Goal: Use online tool/utility: Utilize a website feature to perform a specific function

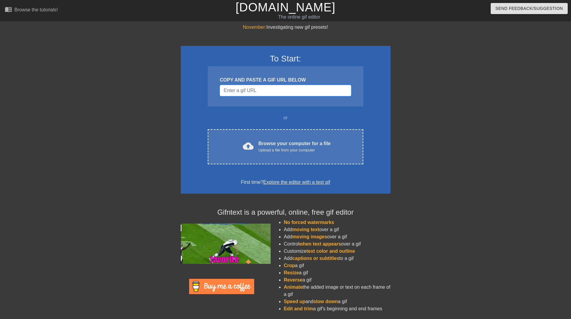
click at [269, 94] on input "Username" at bounding box center [285, 90] width 131 height 11
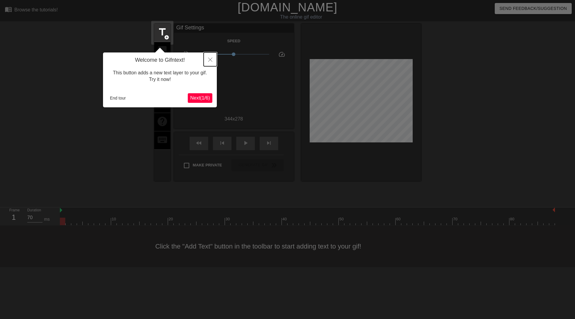
click at [210, 59] on icon "Close" at bounding box center [210, 60] width 4 height 4
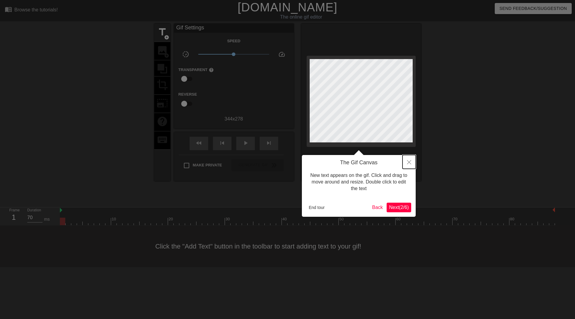
click at [411, 166] on button "Close" at bounding box center [409, 162] width 13 height 14
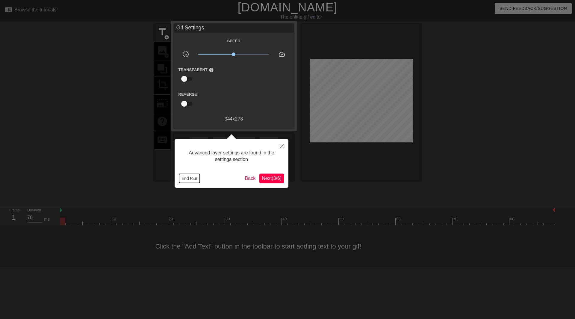
click at [188, 177] on button "End tour" at bounding box center [189, 178] width 21 height 9
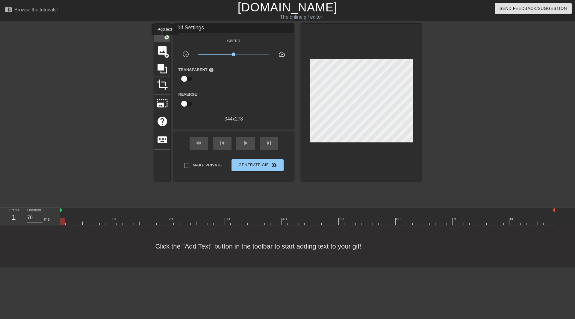
click at [165, 39] on span "add_circle" at bounding box center [166, 37] width 5 height 5
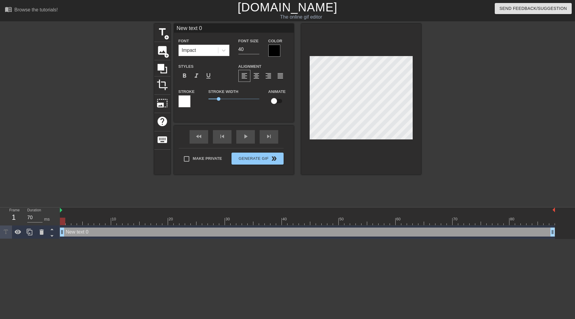
scroll to position [1, 1]
type input "O"
type textarea "O"
type input "Oo"
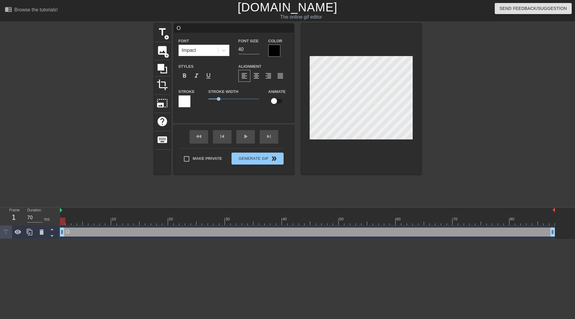
type textarea "Oo"
type input "Oop"
type textarea "Oop"
type input "Oo"
type textarea "Oo"
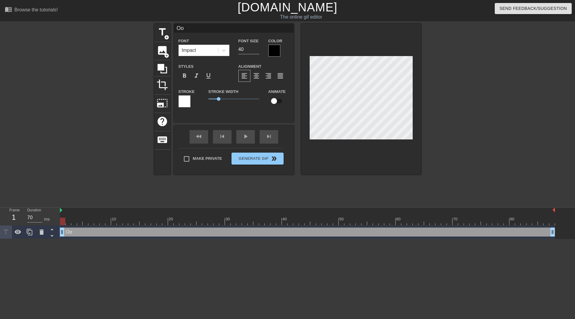
type input "O"
type textarea "O"
type input "Op"
type textarea "Op"
type input "Ope"
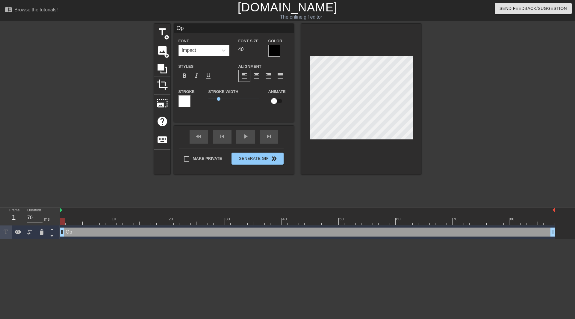
type textarea "Ope"
type input "Oper"
type textarea "Opera"
type input "Operat"
type textarea "Operat"
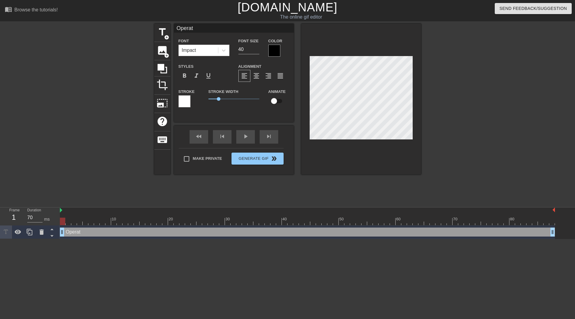
scroll to position [1, 1]
type input "Operati"
type textarea "Operati"
type input "Operatio"
type textarea "Operatio"
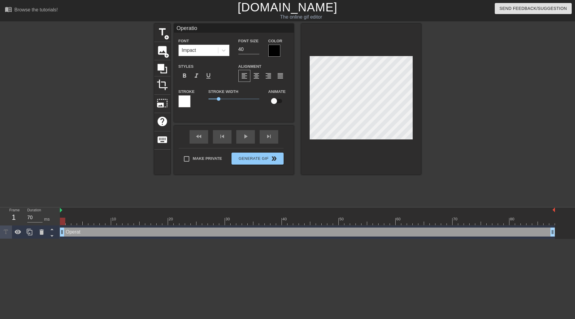
type input "Operation"
type textarea "Operation"
type input "Operations"
type textarea "Operations"
click at [165, 35] on span "add_circle" at bounding box center [166, 37] width 5 height 5
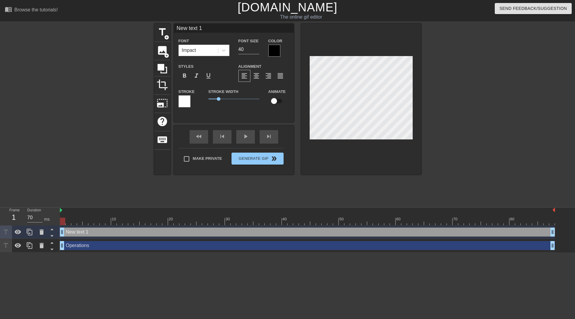
type input "D"
type textarea "D"
type input "DI"
type textarea "DI"
type input "DIE"
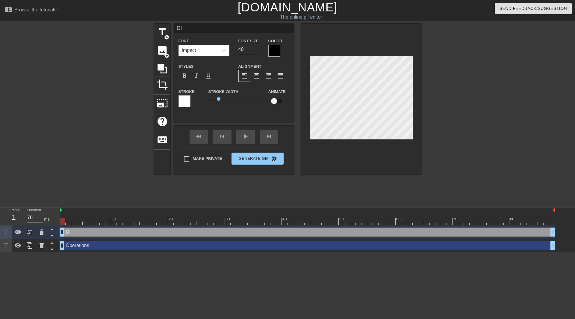
type textarea "DIE"
type input "DIET"
type textarea "DIET"
type input "DIET"
type textarea "DIET"
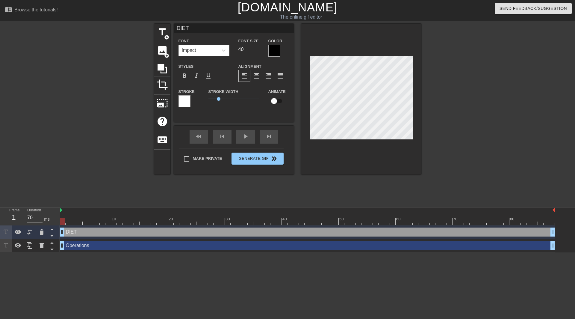
type input "DIET p"
type textarea "DIET p"
type input "DIET pr"
type textarea "DIET pr"
type input "DIET pri"
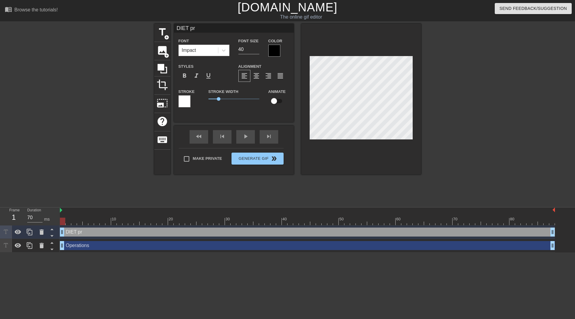
type textarea "DIET pri"
type input "DIET prio"
type textarea "DIET prio"
type input "DIET prior"
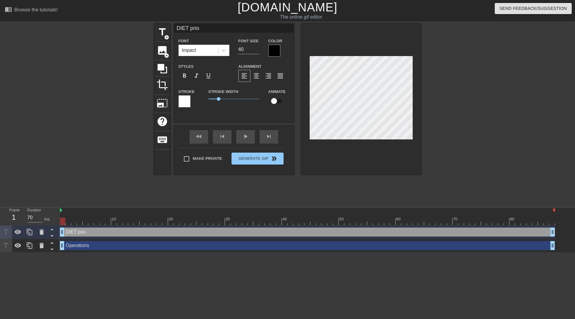
type textarea "DIET prior"
type input "DIET priori"
type textarea "DIET priori"
type input "DIET priorit"
type textarea "DIET priorit"
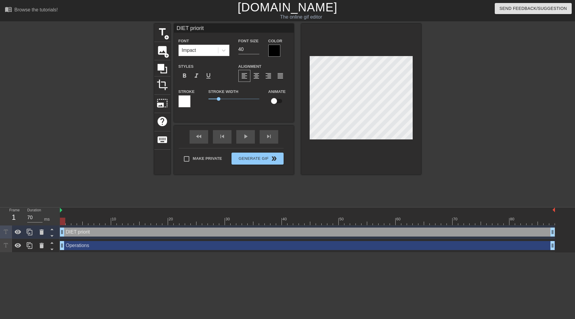
type input "DIET priority"
type textarea "DIET priority"
click at [346, 158] on div at bounding box center [361, 99] width 120 height 151
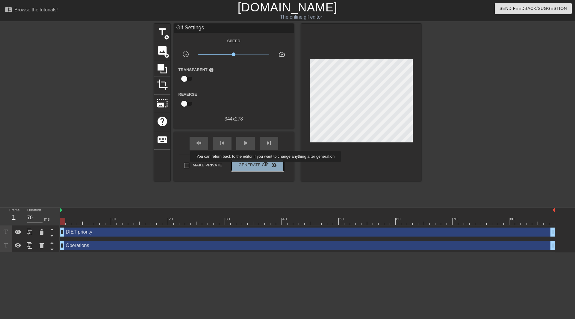
click at [266, 166] on span "Generate Gif double_arrow" at bounding box center [257, 165] width 47 height 7
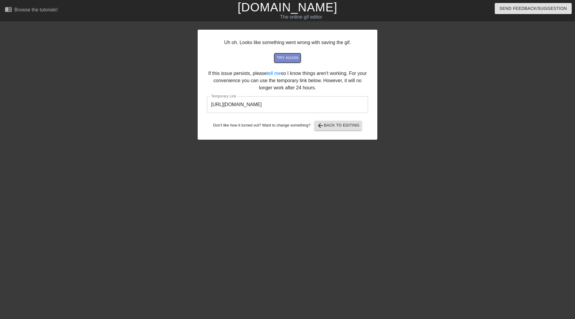
click at [295, 58] on span "try again" at bounding box center [288, 58] width 22 height 7
click at [329, 129] on span "arrow_back Back to Editing" at bounding box center [338, 125] width 43 height 7
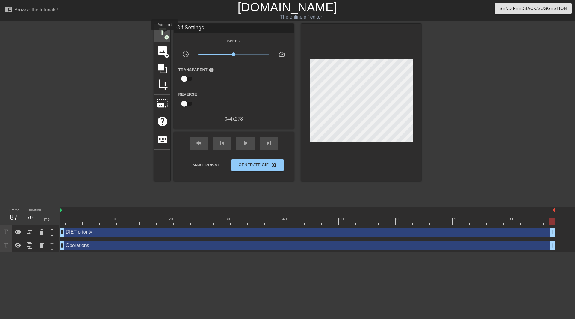
click at [165, 35] on span "add_circle" at bounding box center [166, 37] width 5 height 5
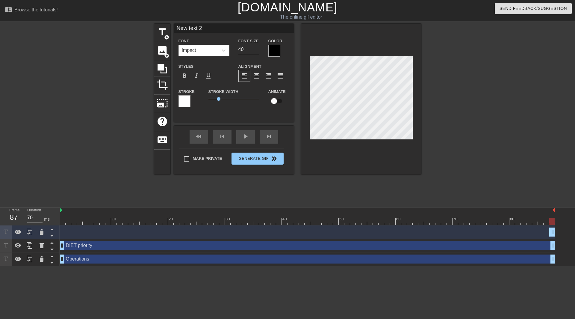
scroll to position [1, 1]
type input "J"
type textarea "J"
type input "[PERSON_NAME]"
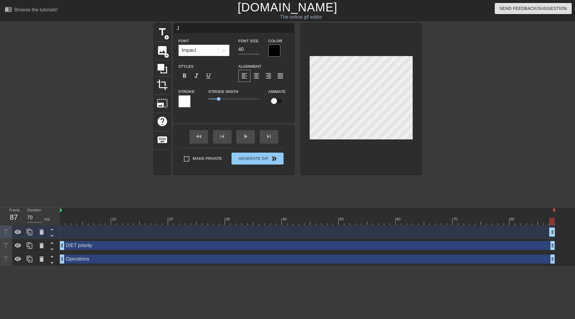
type textarea "[PERSON_NAME]"
type input "Jai"
type textarea "Jai"
type input "Jaim"
type textarea "Jaim"
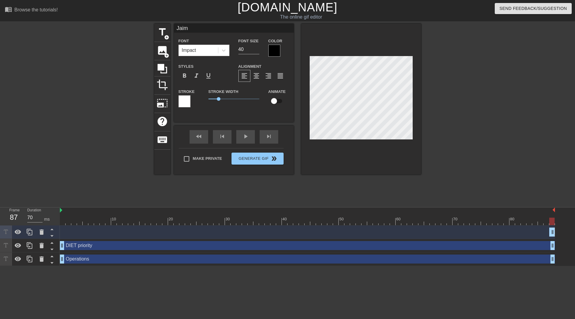
type input "[PERSON_NAME]"
type textarea "[PERSON_NAME]"
click at [123, 153] on div at bounding box center [102, 114] width 90 height 180
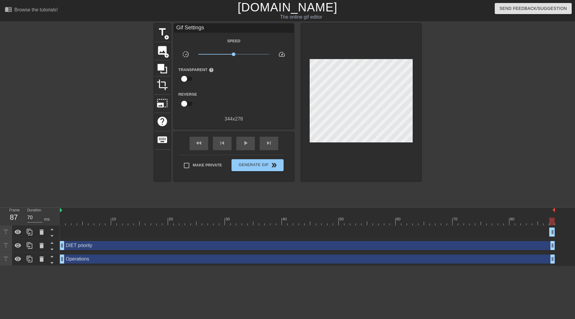
click at [80, 231] on div "[PERSON_NAME] drag_handle drag_handle" at bounding box center [307, 231] width 495 height 9
click at [249, 142] on span "play_arrow" at bounding box center [245, 142] width 7 height 7
click at [248, 143] on span "pause" at bounding box center [245, 142] width 7 height 7
drag, startPoint x: 550, startPoint y: 232, endPoint x: 458, endPoint y: 231, distance: 92.3
click at [458, 231] on div "[PERSON_NAME] drag_handle drag_handle" at bounding box center [307, 231] width 495 height 9
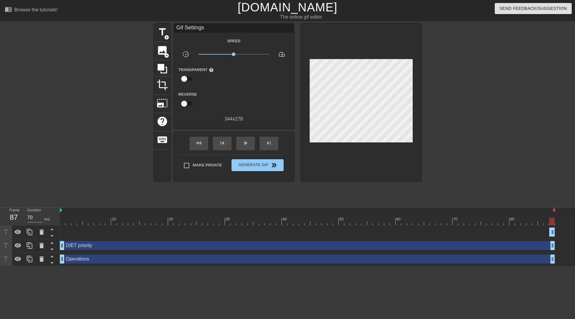
drag, startPoint x: 552, startPoint y: 232, endPoint x: 506, endPoint y: 234, distance: 46.5
click at [506, 234] on div "[PERSON_NAME] drag_handle drag_handle" at bounding box center [307, 231] width 495 height 9
drag, startPoint x: 553, startPoint y: 232, endPoint x: 523, endPoint y: 232, distance: 29.4
click at [524, 232] on div "[PERSON_NAME] drag_handle drag_handle" at bounding box center [307, 231] width 495 height 9
click at [114, 232] on div "[PERSON_NAME] drag_handle drag_handle" at bounding box center [307, 231] width 495 height 9
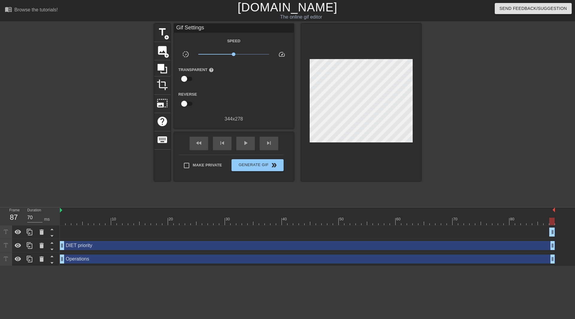
drag, startPoint x: 146, startPoint y: 233, endPoint x: 575, endPoint y: 260, distance: 429.7
click at [452, 244] on div "[PERSON_NAME] drag_handle drag_handle DIET priority drag_handle drag_handle Ope…" at bounding box center [317, 245] width 515 height 40
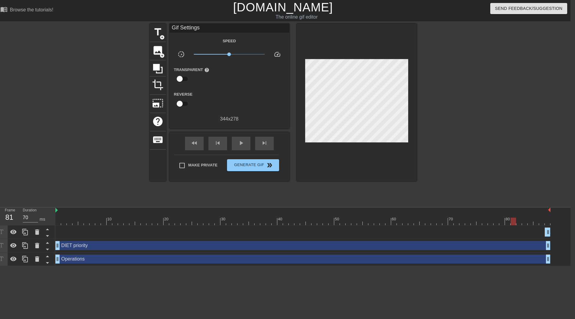
drag, startPoint x: 548, startPoint y: 218, endPoint x: 511, endPoint y: 220, distance: 36.3
click at [511, 220] on div at bounding box center [513, 221] width 5 height 7
drag, startPoint x: 511, startPoint y: 220, endPoint x: 455, endPoint y: 234, distance: 57.6
click at [369, 224] on div at bounding box center [371, 221] width 5 height 7
drag, startPoint x: 549, startPoint y: 229, endPoint x: 542, endPoint y: 232, distance: 7.1
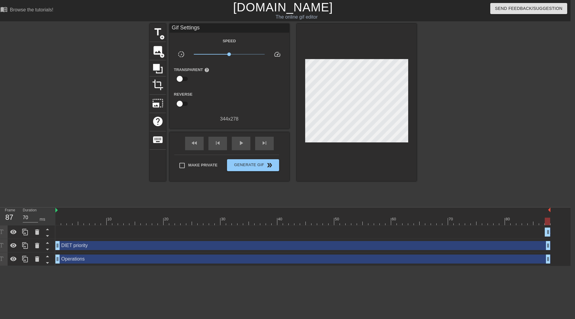
click at [538, 232] on div "[PERSON_NAME] drag_handle drag_handle" at bounding box center [302, 231] width 495 height 9
click at [553, 232] on div "[PERSON_NAME] drag_handle drag_handle DIET priority drag_handle drag_handle Ope…" at bounding box center [312, 245] width 515 height 40
click at [544, 233] on div "[PERSON_NAME] drag_handle drag_handle" at bounding box center [302, 231] width 495 height 9
drag, startPoint x: 550, startPoint y: 233, endPoint x: 528, endPoint y: 236, distance: 21.5
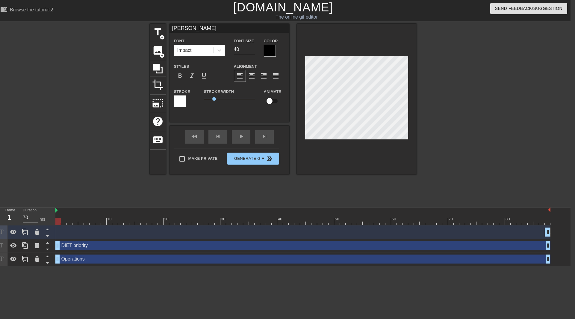
drag, startPoint x: 547, startPoint y: 219, endPoint x: -25, endPoint y: 216, distance: 571.5
click at [0, 216] on html "menu_book Browse the tutorials! [DOMAIN_NAME] The online gif editor Send Feedba…" at bounding box center [283, 133] width 575 height 266
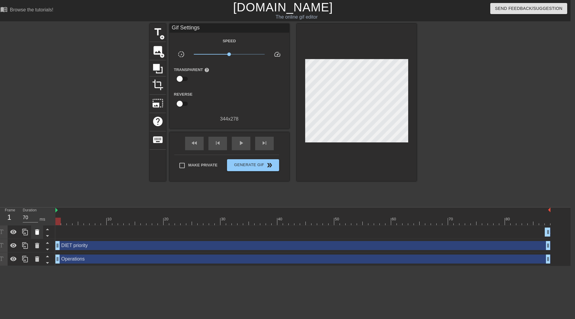
click at [35, 231] on icon at bounding box center [37, 231] width 7 height 7
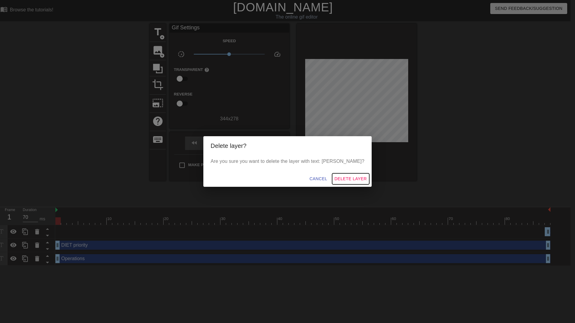
click at [337, 179] on span "Delete Layer" at bounding box center [351, 178] width 32 height 7
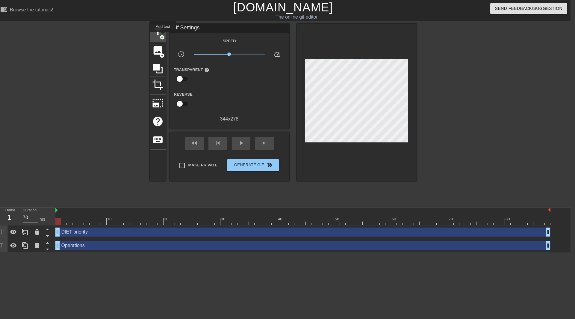
click at [163, 36] on span "add_circle" at bounding box center [162, 37] width 5 height 5
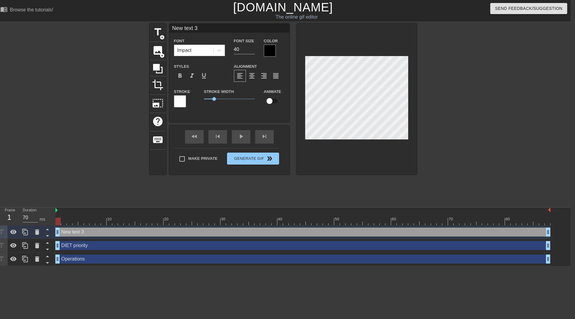
scroll to position [1, 1]
type input "J"
type textarea "J"
type input "[PERSON_NAME]"
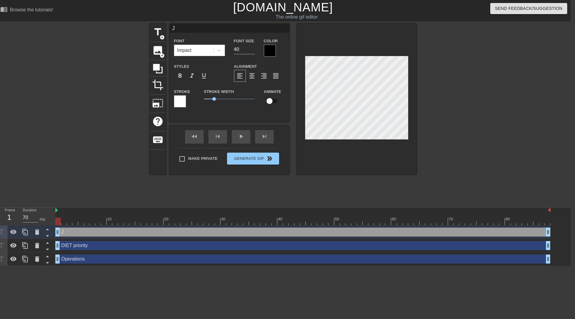
type textarea "[PERSON_NAME]"
type input "Jai"
type textarea "Jai"
type input "Jaim"
type textarea "Jaim"
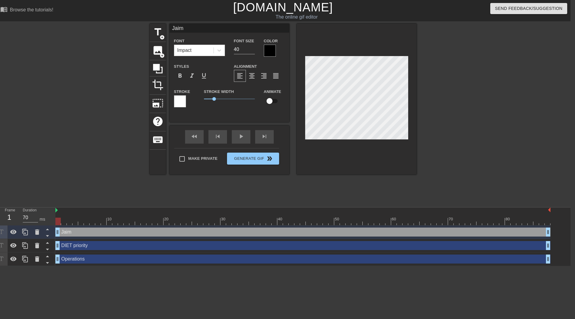
type input "[PERSON_NAME]"
type textarea "[PERSON_NAME]"
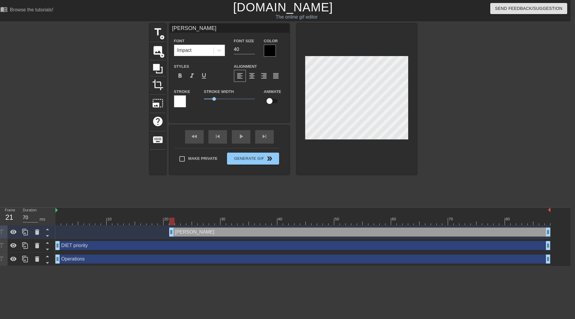
drag, startPoint x: 59, startPoint y: 232, endPoint x: 173, endPoint y: 232, distance: 114.5
drag, startPoint x: 170, startPoint y: 232, endPoint x: 185, endPoint y: 233, distance: 15.1
click at [185, 233] on div "[PERSON_NAME] drag_handle drag_handle" at bounding box center [302, 231] width 495 height 9
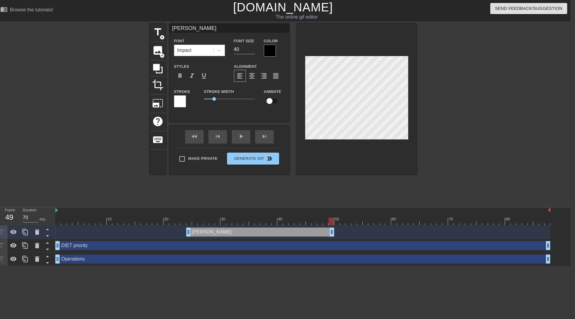
drag, startPoint x: 548, startPoint y: 232, endPoint x: 331, endPoint y: 230, distance: 216.1
drag, startPoint x: 187, startPoint y: 231, endPoint x: 150, endPoint y: 223, distance: 38.0
click at [150, 223] on div "10 20 30 40 50 60 70 80 [PERSON_NAME] drag_handle drag_handle DIET priority dra…" at bounding box center [312, 236] width 515 height 58
drag, startPoint x: 147, startPoint y: 230, endPoint x: 160, endPoint y: 229, distance: 12.7
drag, startPoint x: 161, startPoint y: 220, endPoint x: 21, endPoint y: 220, distance: 139.9
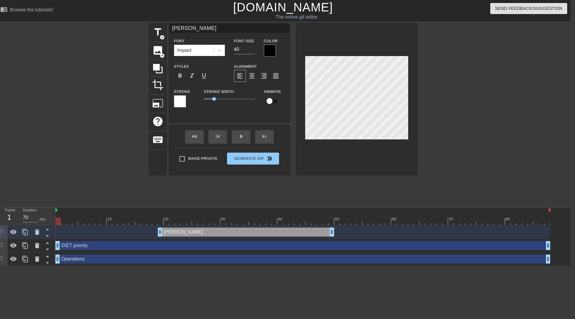
click at [21, 220] on div "Frame 1 Duration 70 ms 10 20 30 40 50 60 70 80 [PERSON_NAME] drag_handle drag_h…" at bounding box center [283, 236] width 575 height 58
click at [159, 33] on span "title" at bounding box center [157, 31] width 11 height 11
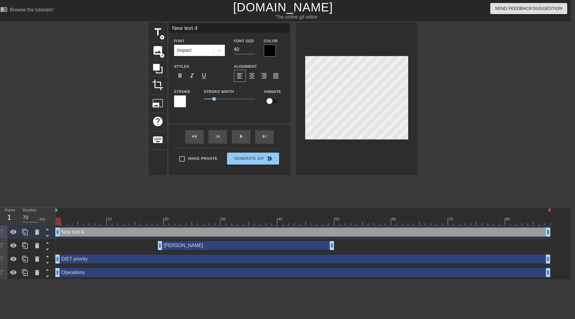
scroll to position [1, 1]
type input "n"
type textarea "n"
type input "no"
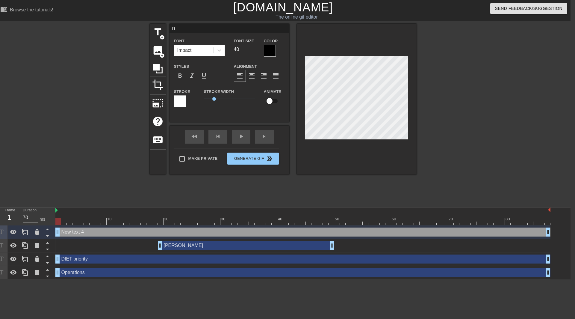
type textarea "no"
type input "n"
type textarea "n"
type input "N"
type textarea "N"
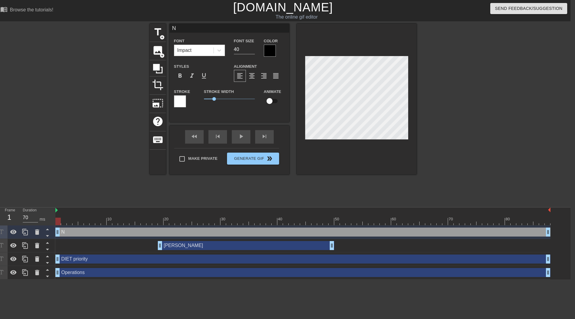
type input "No"
type textarea "No"
type input "No"
type textarea "No"
type input "No I"
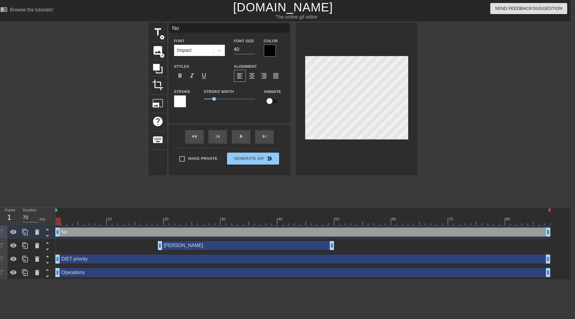
type textarea "No I"
type input "No IF"
type textarea "No IF"
type input "No IFC"
type textarea "No IFC"
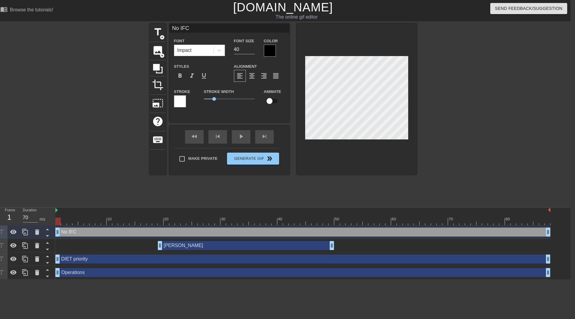
type input "No IFC"
type textarea "No IFC"
type input "No IFC d"
type textarea "No IFC d"
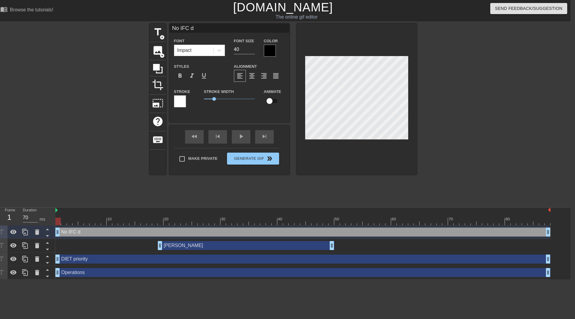
type input "No IFC da"
type textarea "No IFC da"
type input "No IFC dat"
type textarea "No IFC dat"
type input "No IFC date"
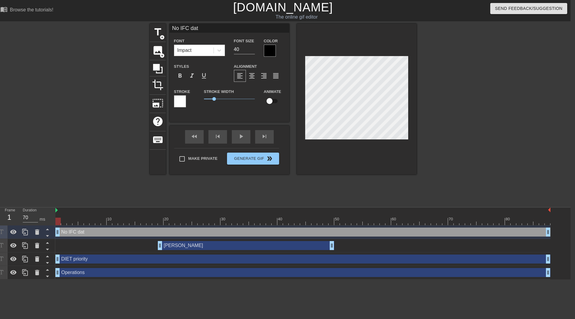
type textarea "No IFC date"
click at [246, 53] on input "40" at bounding box center [244, 50] width 21 height 10
click at [254, 51] on input "39" at bounding box center [244, 50] width 21 height 10
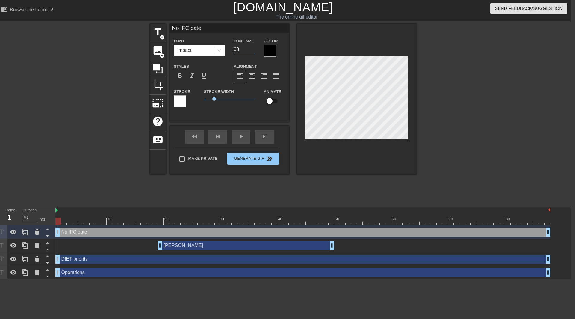
click at [254, 51] on input "38" at bounding box center [244, 50] width 21 height 10
click at [254, 51] on input "37" at bounding box center [244, 50] width 21 height 10
click at [254, 51] on input "36" at bounding box center [244, 50] width 21 height 10
type input "18"
click at [254, 51] on input "18" at bounding box center [244, 50] width 21 height 10
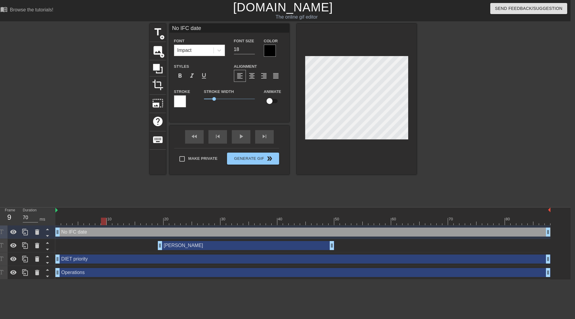
drag, startPoint x: 58, startPoint y: 222, endPoint x: 106, endPoint y: 218, distance: 47.8
click at [106, 218] on div at bounding box center [103, 221] width 5 height 7
drag, startPoint x: 59, startPoint y: 233, endPoint x: 113, endPoint y: 231, distance: 54.3
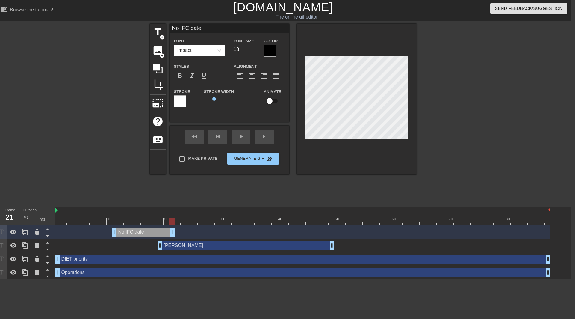
drag, startPoint x: 548, startPoint y: 233, endPoint x: 171, endPoint y: 223, distance: 376.2
click at [171, 223] on div "10 20 30 40 50 60 70 80 No IFC date drag_handle drag_handle [PERSON_NAME] drag_…" at bounding box center [312, 243] width 515 height 72
click at [197, 230] on div "No IFC date drag_handle drag_handle" at bounding box center [302, 231] width 495 height 9
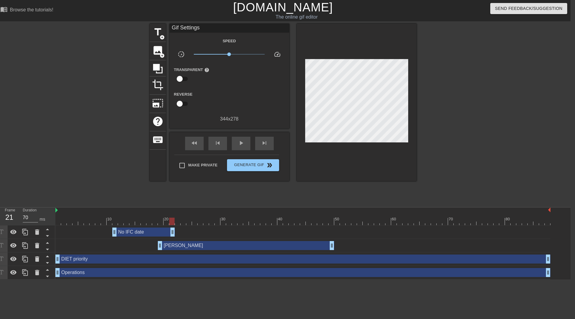
drag, startPoint x: 204, startPoint y: 230, endPoint x: 234, endPoint y: 231, distance: 30.3
click at [236, 231] on div "No IFC date drag_handle drag_handle" at bounding box center [302, 231] width 495 height 9
drag, startPoint x: 207, startPoint y: 228, endPoint x: 229, endPoint y: 230, distance: 22.3
click at [229, 230] on div "No IFC date drag_handle drag_handle" at bounding box center [302, 231] width 495 height 9
drag, startPoint x: 229, startPoint y: 230, endPoint x: 212, endPoint y: 232, distance: 17.4
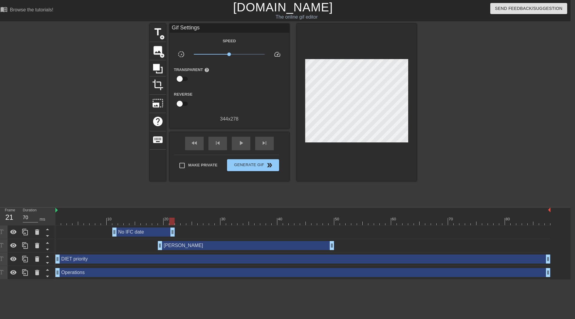
click at [211, 232] on div "No IFC date drag_handle drag_handle" at bounding box center [302, 231] width 495 height 9
click at [25, 233] on icon at bounding box center [25, 231] width 7 height 7
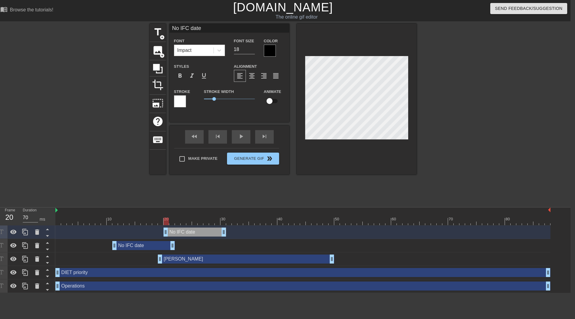
drag, startPoint x: 144, startPoint y: 232, endPoint x: 185, endPoint y: 232, distance: 42.0
click at [185, 232] on div "No IFC date drag_handle drag_handle" at bounding box center [195, 231] width 63 height 9
drag, startPoint x: 165, startPoint y: 233, endPoint x: 117, endPoint y: 236, distance: 48.0
click at [117, 236] on div "No IFC date drag_handle drag_handle" at bounding box center [302, 231] width 495 height 9
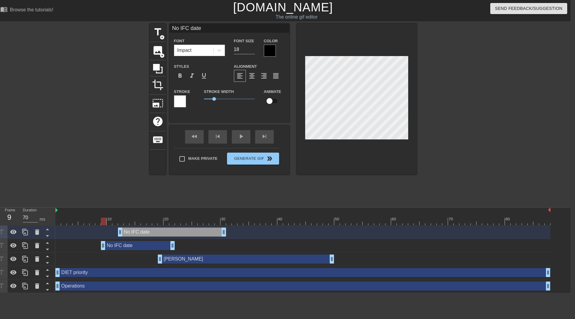
drag, startPoint x: 114, startPoint y: 246, endPoint x: 103, endPoint y: 247, distance: 10.8
click at [134, 233] on div "No IFC date drag_handle drag_handle" at bounding box center [172, 231] width 108 height 9
drag, startPoint x: 120, startPoint y: 233, endPoint x: 123, endPoint y: 233, distance: 3.3
click at [123, 233] on div "No IFC date drag_handle drag_handle" at bounding box center [302, 231] width 495 height 9
drag, startPoint x: 126, startPoint y: 221, endPoint x: 117, endPoint y: 223, distance: 8.5
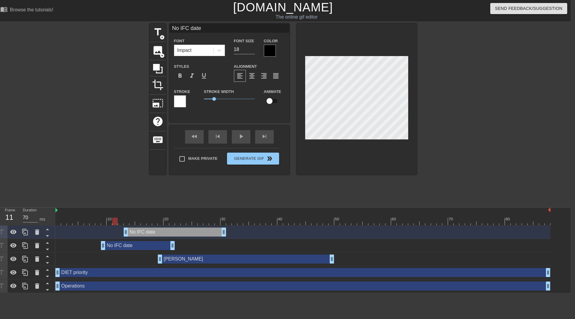
click at [117, 223] on div at bounding box center [114, 221] width 5 height 7
drag, startPoint x: 126, startPoint y: 231, endPoint x: 209, endPoint y: 234, distance: 83.4
click at [205, 237] on div "No IFC date drag_handle drag_handle" at bounding box center [302, 231] width 495 height 13
drag, startPoint x: 214, startPoint y: 233, endPoint x: 307, endPoint y: 228, distance: 92.8
click at [313, 230] on div "No IFC date drag_handle drag_handle" at bounding box center [311, 231] width 23 height 9
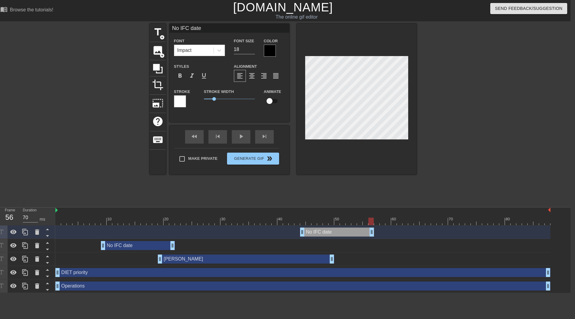
drag, startPoint x: 321, startPoint y: 232, endPoint x: 370, endPoint y: 232, distance: 48.8
drag, startPoint x: 372, startPoint y: 220, endPoint x: 482, endPoint y: 214, distance: 110.1
click at [482, 214] on div "10 20 30 40 50 60 70 80" at bounding box center [302, 216] width 495 height 18
click at [321, 233] on div "No IFC date drag_handle drag_handle" at bounding box center [337, 231] width 74 height 9
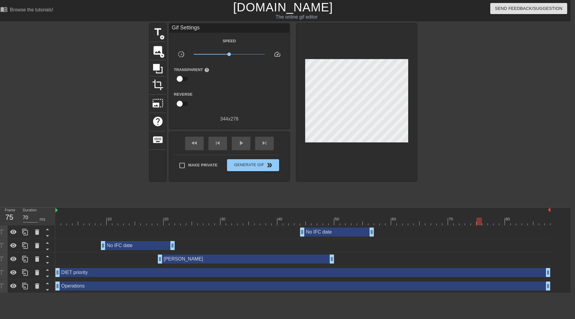
click at [313, 229] on div "No IFC date drag_handle drag_handle" at bounding box center [337, 231] width 74 height 9
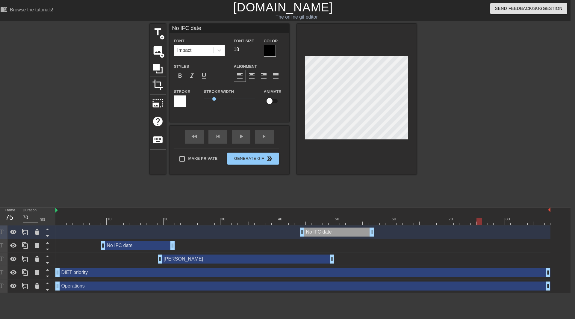
click at [315, 221] on div at bounding box center [302, 221] width 495 height 7
type input "A"
type textarea "A"
type input "AS"
type textarea "AS"
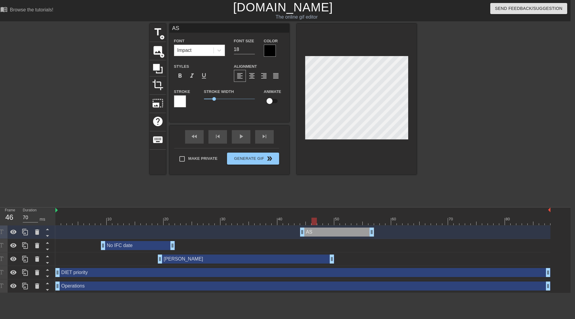
type input "ASA"
type textarea "ASA"
type input "ASAP"
type textarea "ASAP"
drag, startPoint x: 314, startPoint y: 219, endPoint x: 406, endPoint y: 220, distance: 91.4
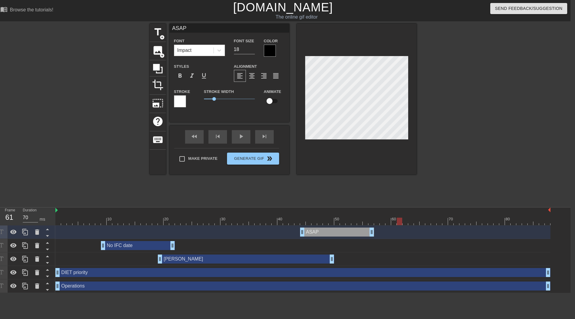
click at [402, 220] on div at bounding box center [399, 221] width 5 height 7
click at [24, 236] on div at bounding box center [25, 231] width 12 height 13
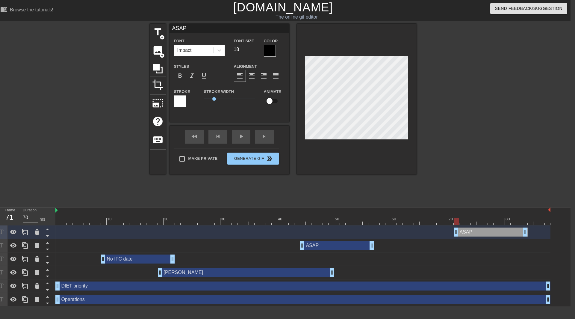
drag, startPoint x: 320, startPoint y: 233, endPoint x: 476, endPoint y: 225, distance: 155.5
click at [476, 225] on div "10 20 30 40 50 60 70 80 ASAP drag_handle drag_handle ASAP drag_handle drag_hand…" at bounding box center [312, 256] width 515 height 99
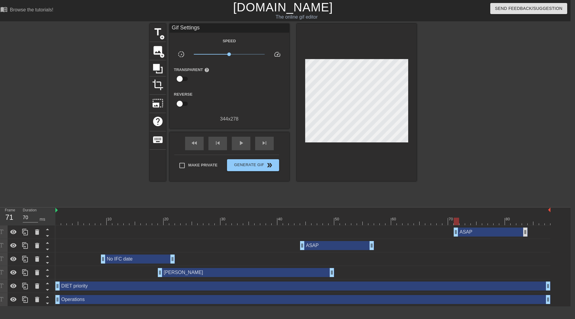
click at [527, 233] on div "ASAP drag_handle drag_handle" at bounding box center [302, 231] width 495 height 9
drag, startPoint x: 526, startPoint y: 233, endPoint x: 471, endPoint y: 235, distance: 55.5
click at [478, 237] on div "ASAP drag_handle drag_handle" at bounding box center [302, 231] width 495 height 13
drag, startPoint x: 463, startPoint y: 233, endPoint x: 498, endPoint y: 232, distance: 35.1
click at [498, 232] on div "ASAP drag_handle drag_handle" at bounding box center [499, 231] width 23 height 9
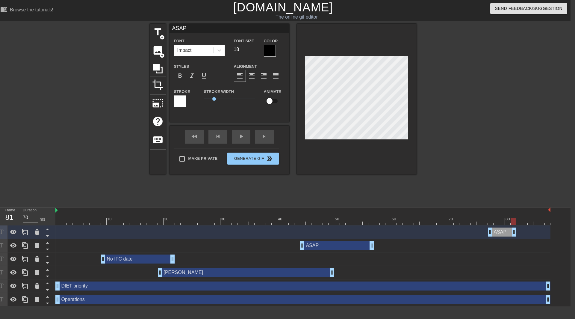
drag, startPoint x: 507, startPoint y: 229, endPoint x: 514, endPoint y: 231, distance: 7.2
type input "w"
type textarea "w"
type input "wh"
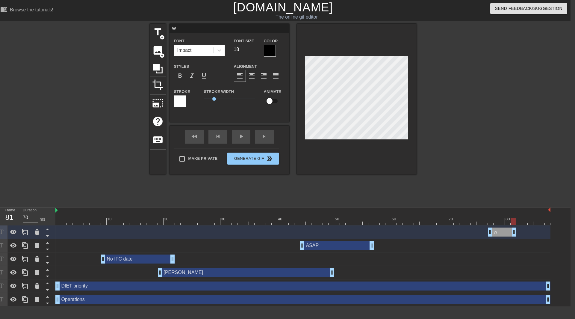
type textarea "wh"
type input "whe"
type textarea "whe"
type input "wh"
type textarea "wh"
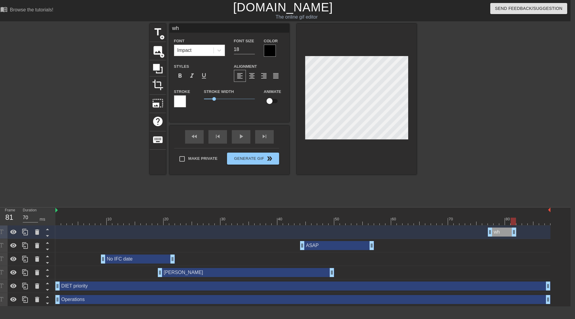
type input "w"
type textarea "w"
type input "W"
type textarea "W"
type input "Wh"
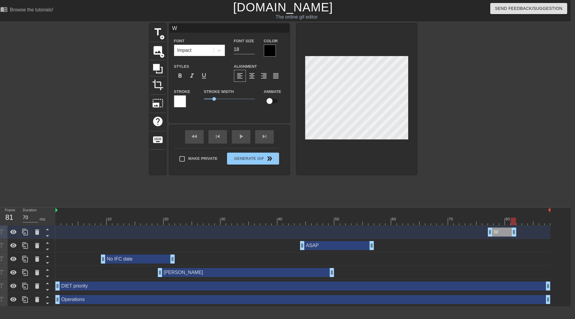
type textarea "Wh"
type input "Whe"
type textarea "Whe"
type input "When"
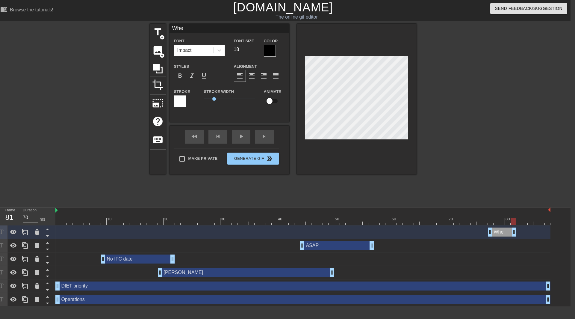
type textarea "When"
type input "WhenR"
type textarea "WhenR"
type input "WhenRe"
type textarea "WhenRe"
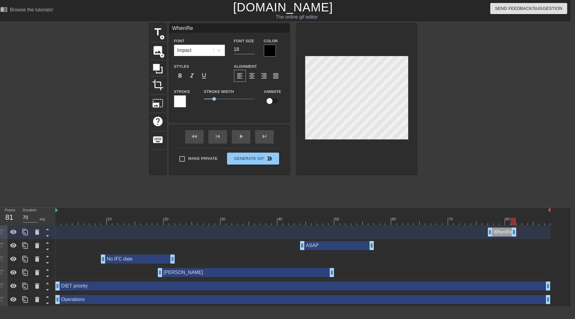
type input "WhenRea"
type textarea "WhenRea"
type input "WhenReas"
type textarea "WhenReas"
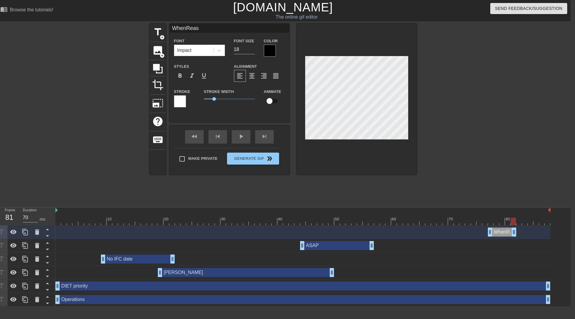
type input "WhenReaso"
type textarea "WhenReaso"
type input "WhenReas"
type textarea "WhenReas"
type input "WhenRea"
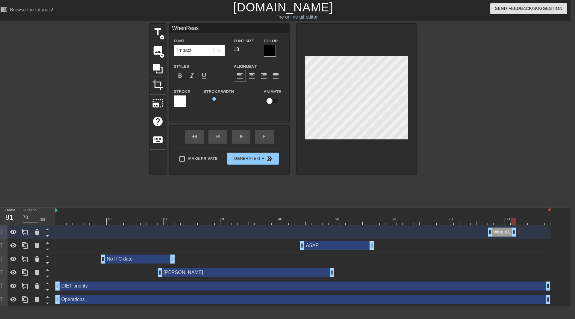
type textarea "WhenRea"
type input "WhenRe"
type textarea "WhenRe"
type input "WhenR"
type textarea "When"
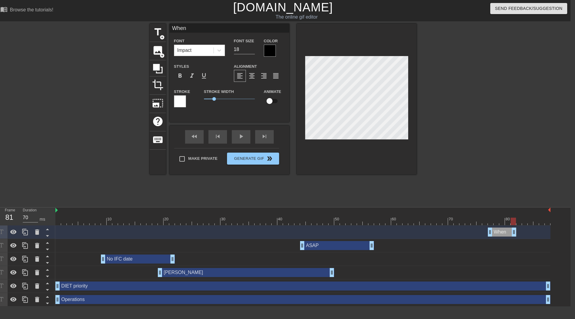
type input "Whe"
type textarea "Whe"
type input "Wh"
type textarea "Wh"
type input "W"
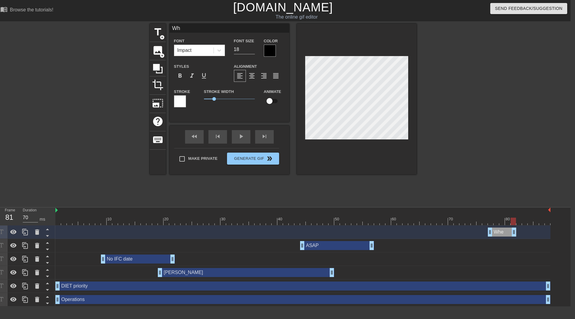
type textarea "W"
click at [504, 231] on div "drag_handle drag_handle" at bounding box center [502, 231] width 28 height 9
drag, startPoint x: 513, startPoint y: 222, endPoint x: 501, endPoint y: 224, distance: 12.1
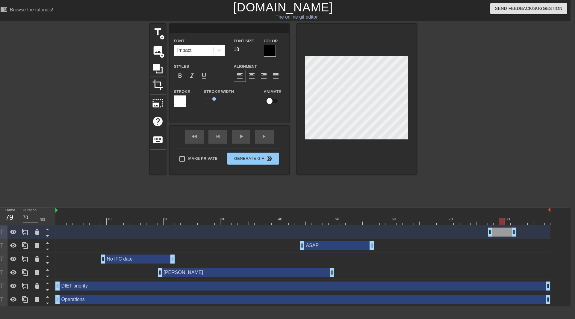
click at [501, 224] on div at bounding box center [502, 221] width 5 height 7
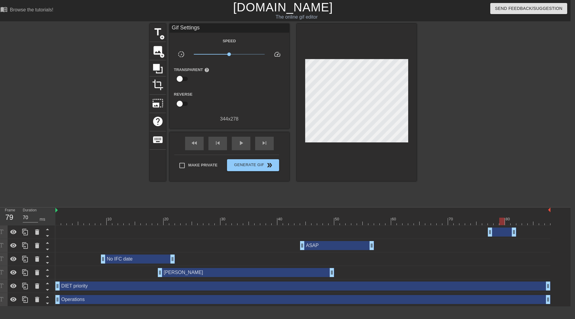
click at [497, 232] on div "drag_handle drag_handle" at bounding box center [502, 231] width 28 height 9
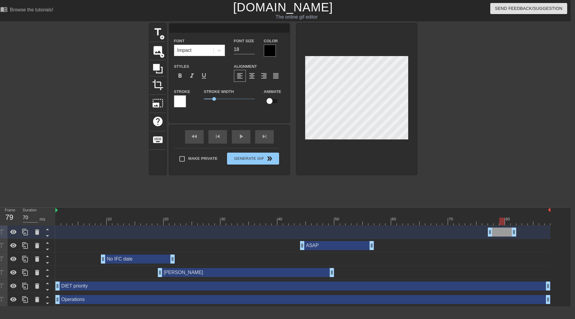
scroll to position [1, 1]
type input "R"
type textarea "R"
type input "A"
type textarea "A"
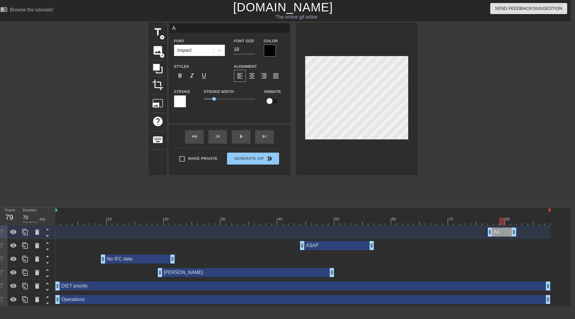
type input "As"
type textarea "As"
type input "As"
type textarea "As"
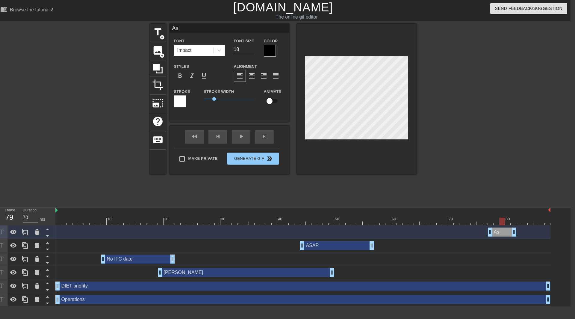
type input "As s"
type textarea "As s"
type input "As so"
type textarea "As so"
type input "As soo"
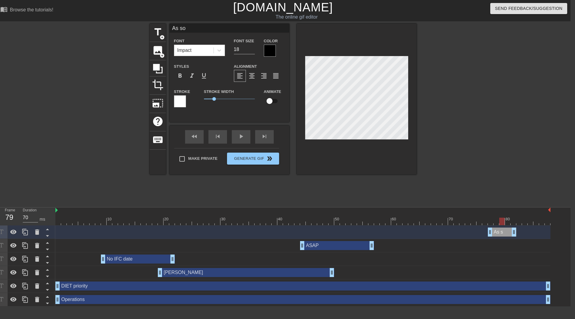
type textarea "As soo"
type input "As soon"
type textarea "As soon"
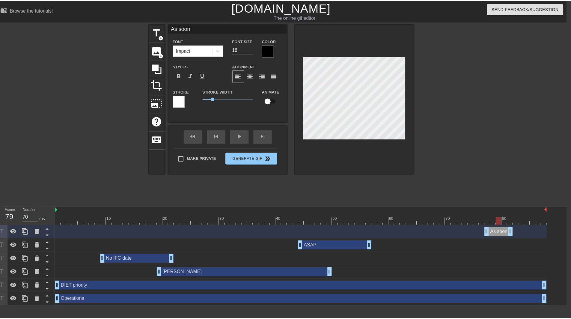
scroll to position [1, 1]
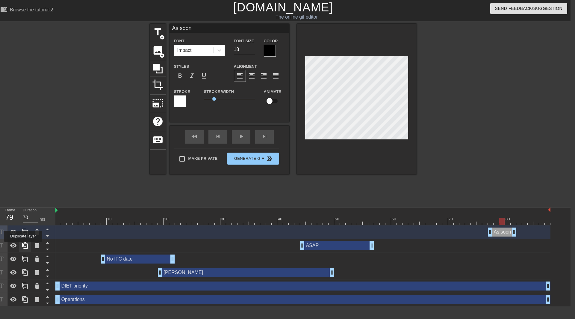
click at [23, 246] on icon at bounding box center [25, 245] width 7 height 7
type input "ASAP"
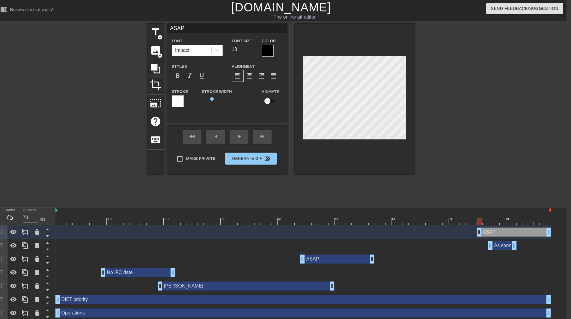
drag, startPoint x: 324, startPoint y: 233, endPoint x: 517, endPoint y: 233, distance: 192.7
click at [517, 233] on div "ASAP drag_handle drag_handle" at bounding box center [514, 231] width 74 height 9
drag, startPoint x: 479, startPoint y: 232, endPoint x: 493, endPoint y: 231, distance: 13.8
drag, startPoint x: 549, startPoint y: 234, endPoint x: 517, endPoint y: 237, distance: 32.8
click at [517, 237] on div "ASAP drag_handle drag_handle" at bounding box center [302, 231] width 495 height 13
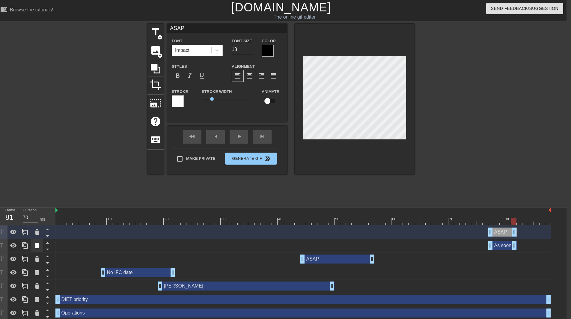
click at [38, 246] on icon at bounding box center [37, 245] width 4 height 5
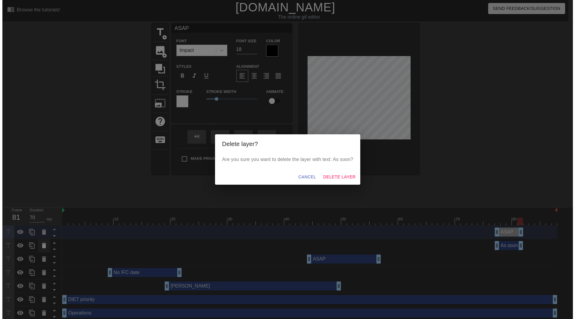
scroll to position [0, 0]
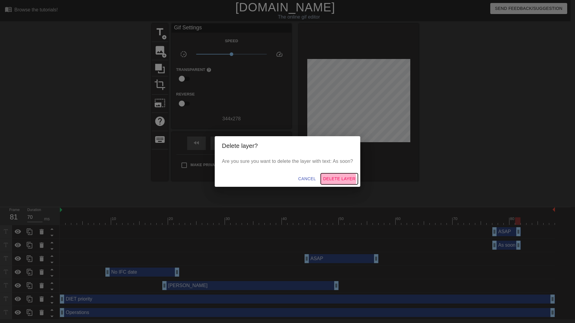
click at [335, 180] on span "Delete Layer" at bounding box center [339, 178] width 32 height 7
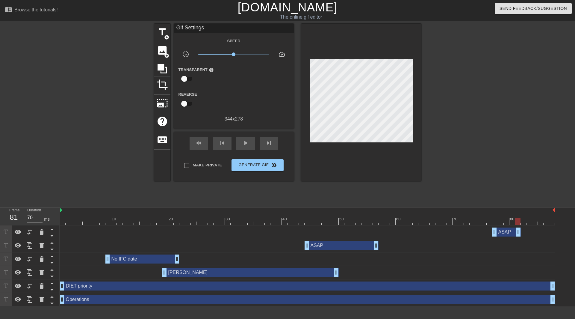
click at [507, 231] on div "ASAP drag_handle drag_handle" at bounding box center [507, 231] width 28 height 9
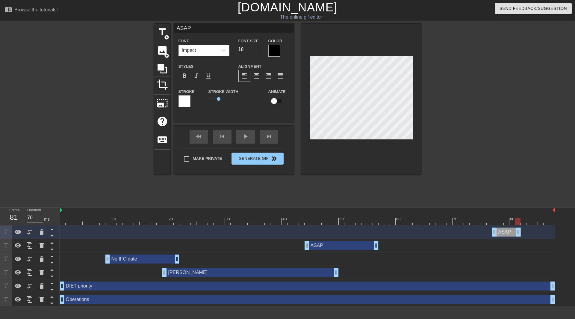
scroll to position [1, 1]
type input "a"
type textarea "a"
type input "as"
type textarea "as"
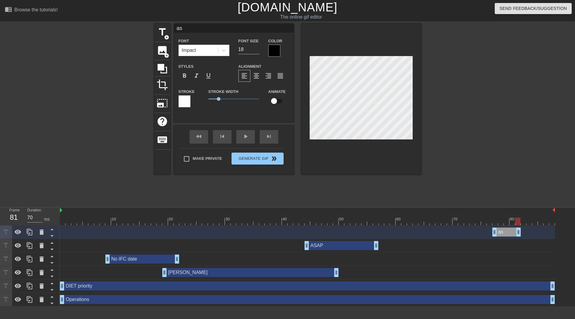
type input "as"
type textarea "as"
type input "as s"
type textarea "as s"
type input "as so"
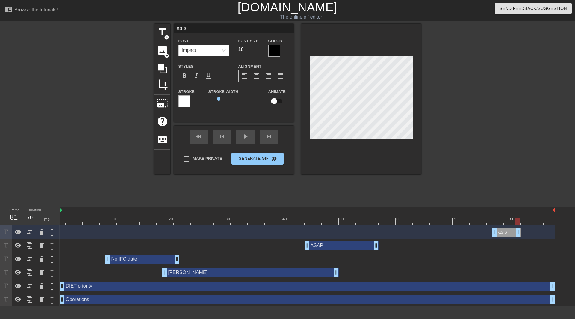
type textarea "as so"
type input "as soa"
type textarea "as soa"
type input "as so"
type textarea "as so"
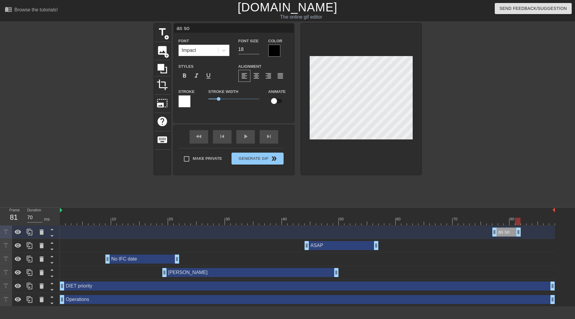
type input "as s"
type textarea "as s"
type input "as"
type textarea "as"
type input "as"
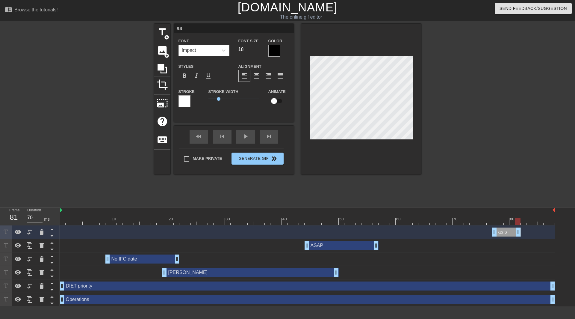
type textarea "as"
type input "a"
type textarea "a"
click at [505, 181] on div at bounding box center [474, 114] width 90 height 180
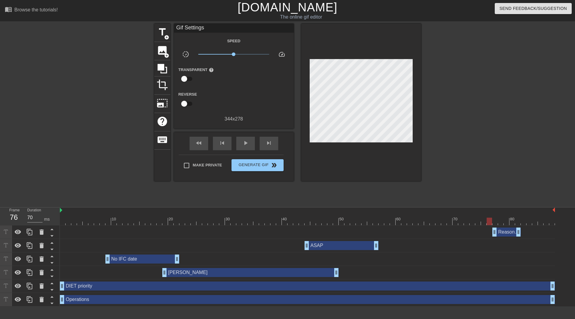
drag, startPoint x: 515, startPoint y: 221, endPoint x: 490, endPoint y: 226, distance: 25.3
click at [490, 226] on div "10 20 30 40 50 60 70 80 Reasonably soon drag_handle drag_handle ASAP drag_handl…" at bounding box center [317, 256] width 515 height 99
click at [491, 226] on div "Reasonably soon drag_handle drag_handle" at bounding box center [307, 231] width 495 height 13
drag, startPoint x: 490, startPoint y: 221, endPoint x: 494, endPoint y: 221, distance: 3.6
click at [494, 221] on div at bounding box center [495, 221] width 5 height 7
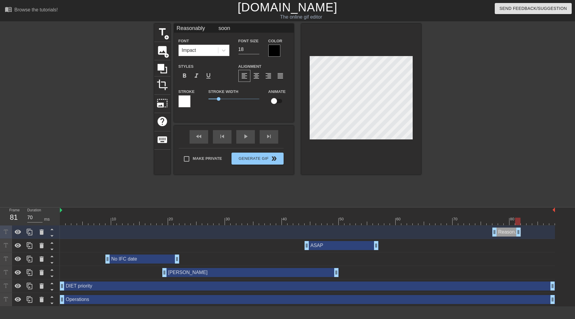
drag, startPoint x: 495, startPoint y: 219, endPoint x: 517, endPoint y: 220, distance: 21.6
click at [517, 220] on div at bounding box center [517, 221] width 5 height 7
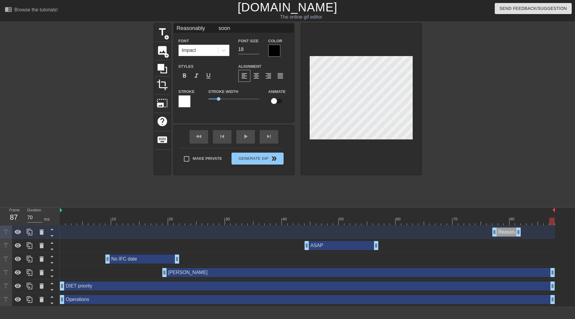
drag, startPoint x: 336, startPoint y: 271, endPoint x: 564, endPoint y: 269, distance: 228.4
click at [564, 269] on div "Reasonably soon drag_handle drag_handle ASAP drag_handle drag_handle No IFC dat…" at bounding box center [317, 265] width 515 height 81
drag, startPoint x: 553, startPoint y: 221, endPoint x: 564, endPoint y: 221, distance: 10.8
click at [564, 221] on div "10 20 30 40 50 60 70 80 Reasonably soon drag_handle drag_handle ASAP drag_handl…" at bounding box center [317, 256] width 515 height 99
click at [247, 136] on div "play_arrow" at bounding box center [245, 136] width 19 height 13
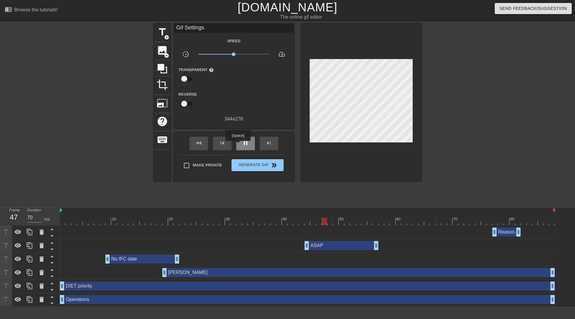
click at [242, 144] on div "pause" at bounding box center [245, 143] width 19 height 13
click at [245, 168] on button "Generate Gif double_arrow" at bounding box center [258, 165] width 52 height 12
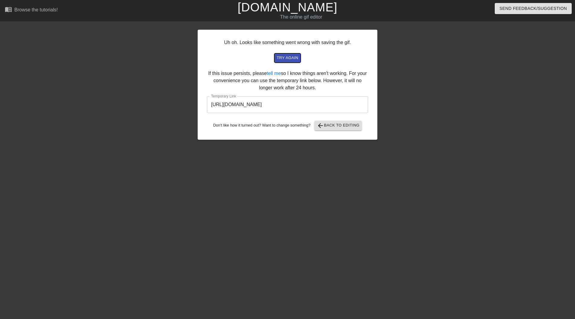
click at [287, 55] on span "try again" at bounding box center [288, 58] width 22 height 7
click at [250, 106] on input "[URL][DOMAIN_NAME]" at bounding box center [287, 104] width 161 height 17
